Goal: Find specific fact: Find specific fact

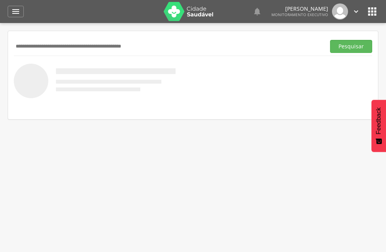
click at [69, 46] on input "text" at bounding box center [168, 46] width 308 height 13
type input "****"
click at [330, 40] on button "Pesquisar" at bounding box center [351, 46] width 42 height 13
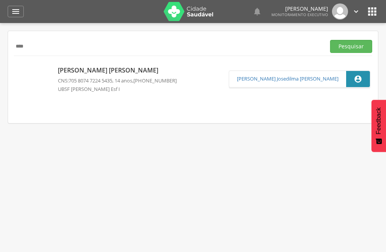
click at [103, 67] on p "[PERSON_NAME] [PERSON_NAME]" at bounding box center [117, 70] width 119 height 9
type input "**********"
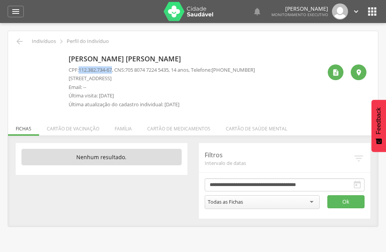
drag, startPoint x: 115, startPoint y: 70, endPoint x: 81, endPoint y: 70, distance: 33.7
click at [81, 70] on span "112.382.734-67" at bounding box center [95, 69] width 33 height 7
copy span "112.382.734-67"
drag, startPoint x: 176, startPoint y: 68, endPoint x: 130, endPoint y: 66, distance: 45.6
click at [130, 66] on span "705 8074 7224 5435" at bounding box center [147, 69] width 44 height 7
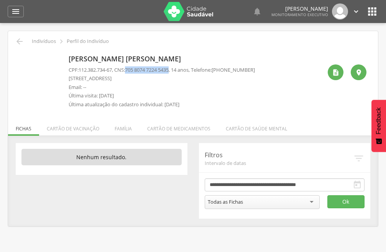
copy span "705 8074 7224 5435"
click at [370, 12] on icon "" at bounding box center [372, 11] width 12 height 12
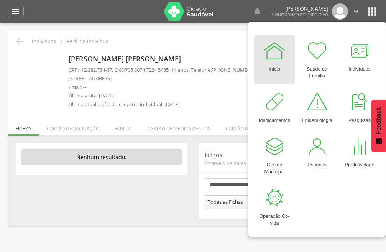
click at [276, 66] on div "Início" at bounding box center [273, 67] width 11 height 11
click at [278, 58] on div at bounding box center [274, 50] width 23 height 23
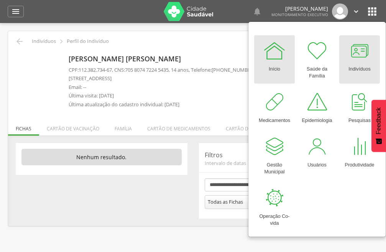
click at [357, 54] on div at bounding box center [359, 50] width 23 height 23
